Goal: Use online tool/utility: Utilize a website feature to perform a specific function

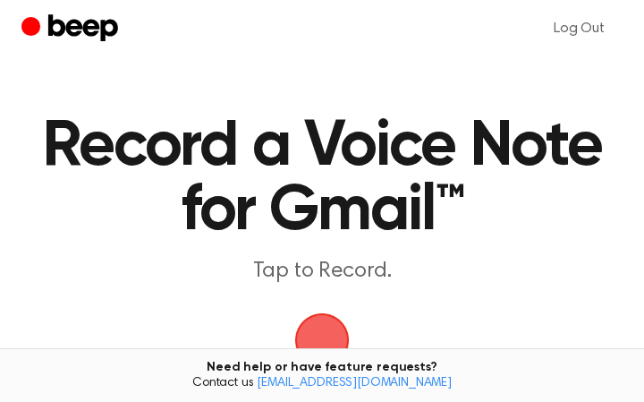
click at [321, 326] on span "button" at bounding box center [322, 340] width 81 height 81
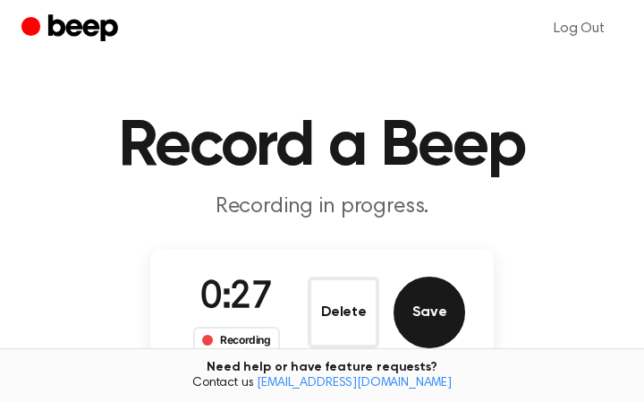
click at [433, 304] on button "Save" at bounding box center [430, 312] width 72 height 72
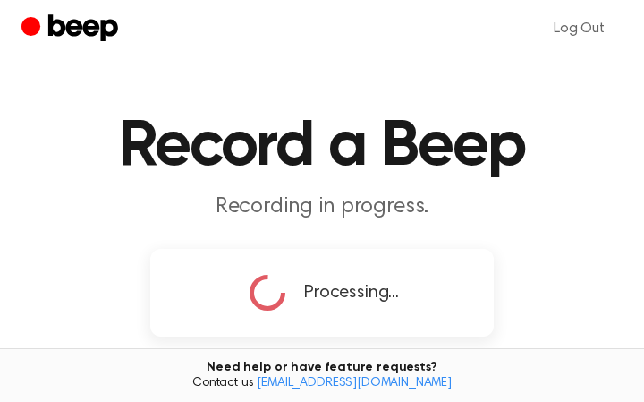
scroll to position [233, 0]
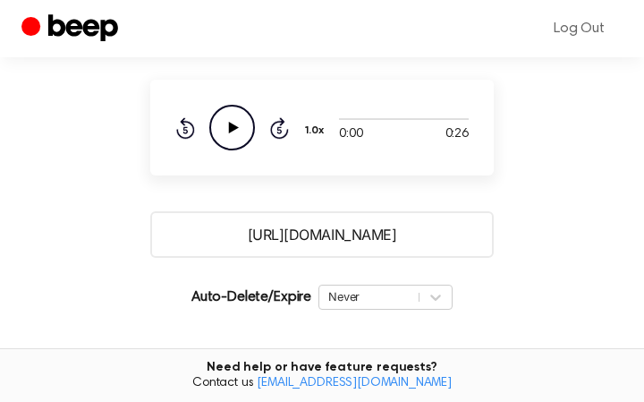
click at [229, 126] on icon at bounding box center [234, 128] width 10 height 12
drag, startPoint x: 436, startPoint y: 236, endPoint x: 220, endPoint y: 236, distance: 215.6
click at [220, 235] on input "https://beep.audio/M4AoXgi" at bounding box center [321, 234] width 343 height 47
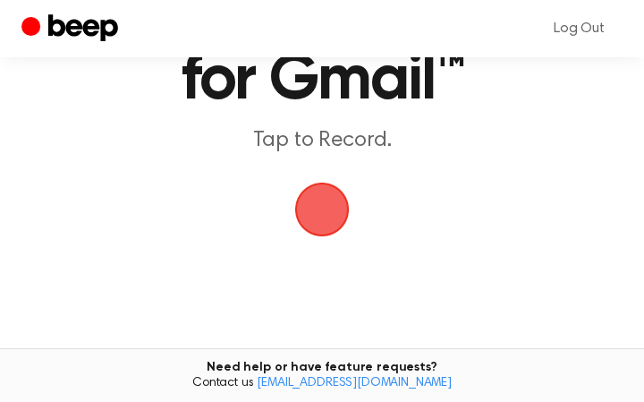
scroll to position [149, 0]
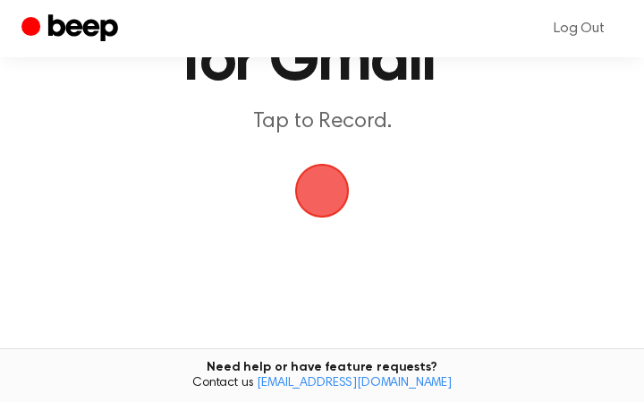
click at [320, 182] on span "button" at bounding box center [322, 191] width 72 height 72
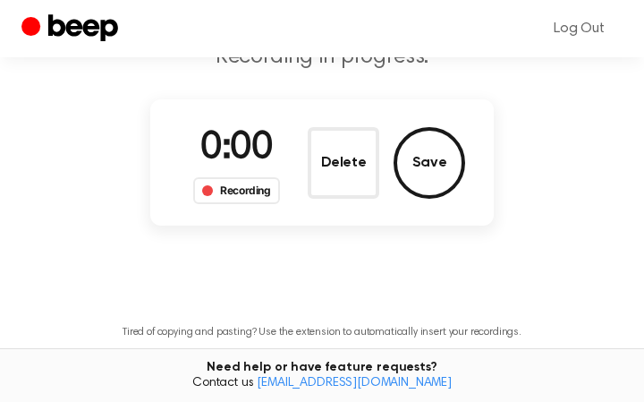
scroll to position [100, 0]
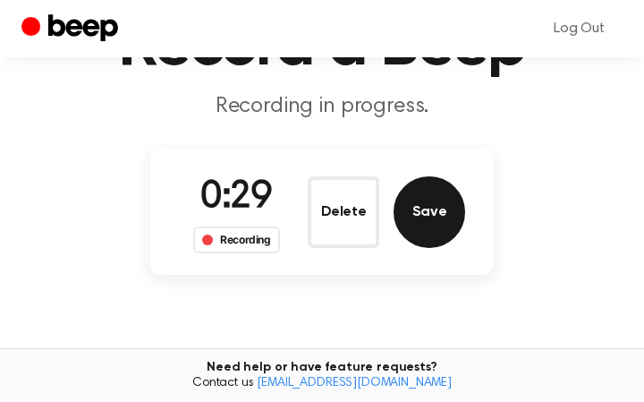
click at [428, 200] on button "Save" at bounding box center [430, 212] width 72 height 72
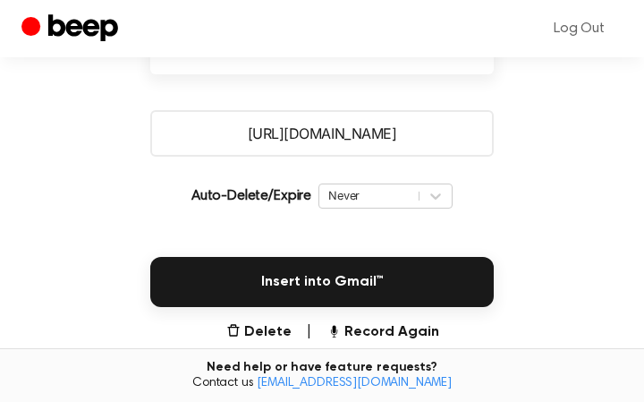
scroll to position [328, 0]
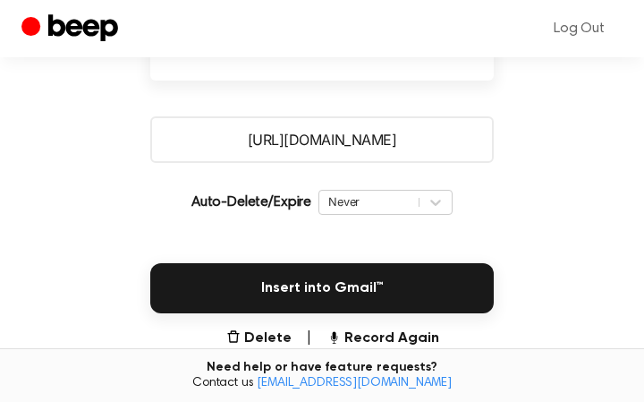
click at [417, 144] on input "https://beep.audio/64t2deX" at bounding box center [321, 139] width 343 height 47
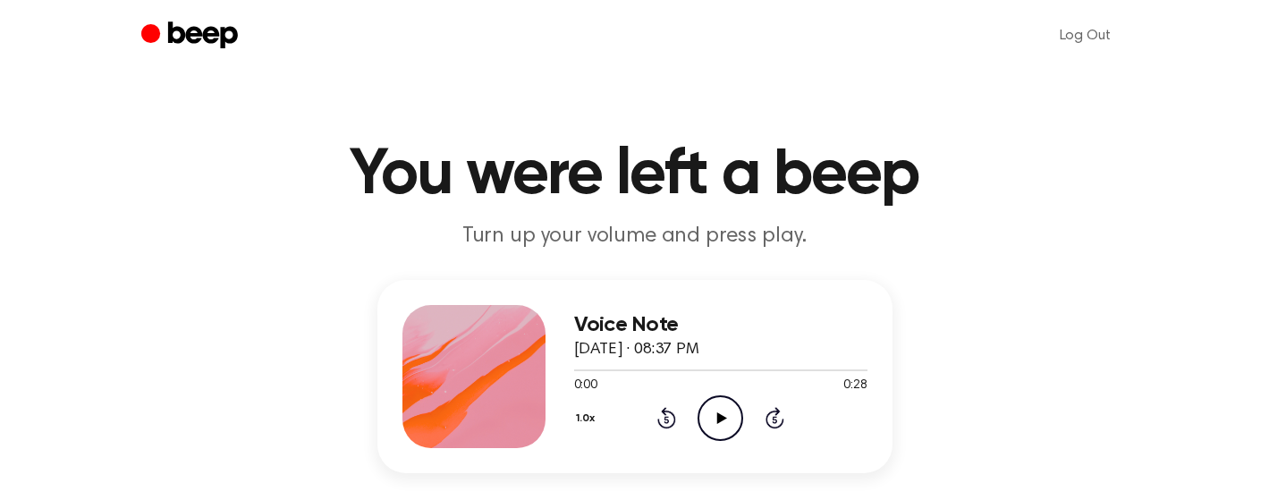
click at [721, 422] on icon "Play Audio" at bounding box center [721, 418] width 46 height 46
